Goal: Transaction & Acquisition: Book appointment/travel/reservation

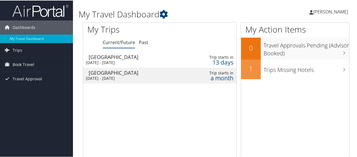
click at [117, 59] on td "[GEOGRAPHIC_DATA] [DATE] - [DATE]" at bounding box center [133, 59] width 101 height 16
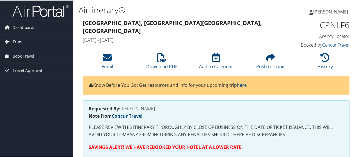
click at [19, 40] on span "Trips" at bounding box center [18, 41] width 10 height 14
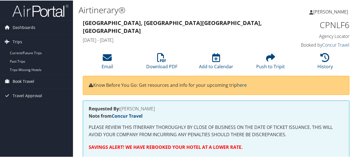
click at [28, 78] on span "Book Travel" at bounding box center [24, 81] width 22 height 14
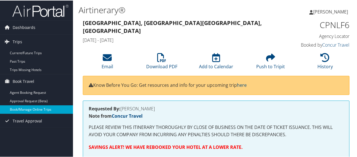
click at [31, 109] on link "Book/Manage Online Trips" at bounding box center [36, 109] width 73 height 8
